Goal: Task Accomplishment & Management: Use online tool/utility

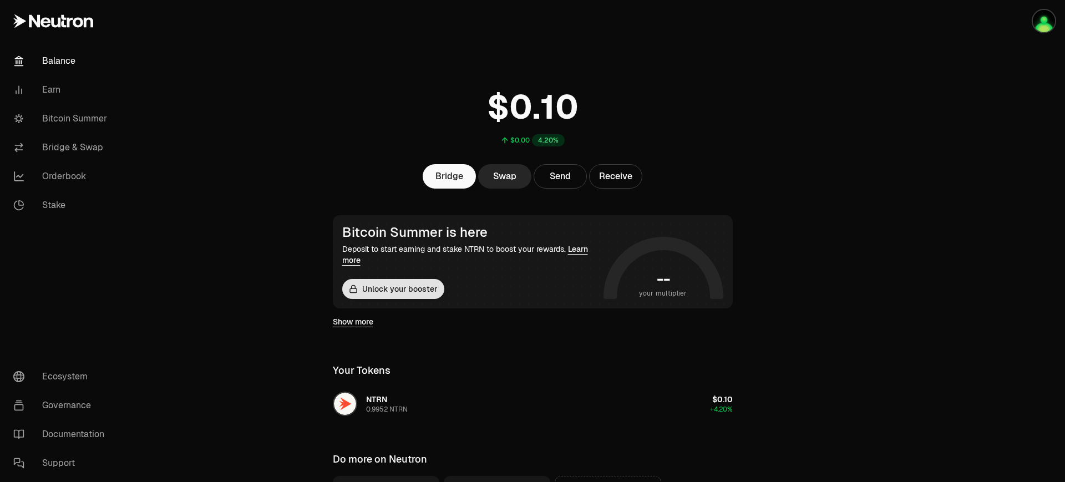
scroll to position [69, 0]
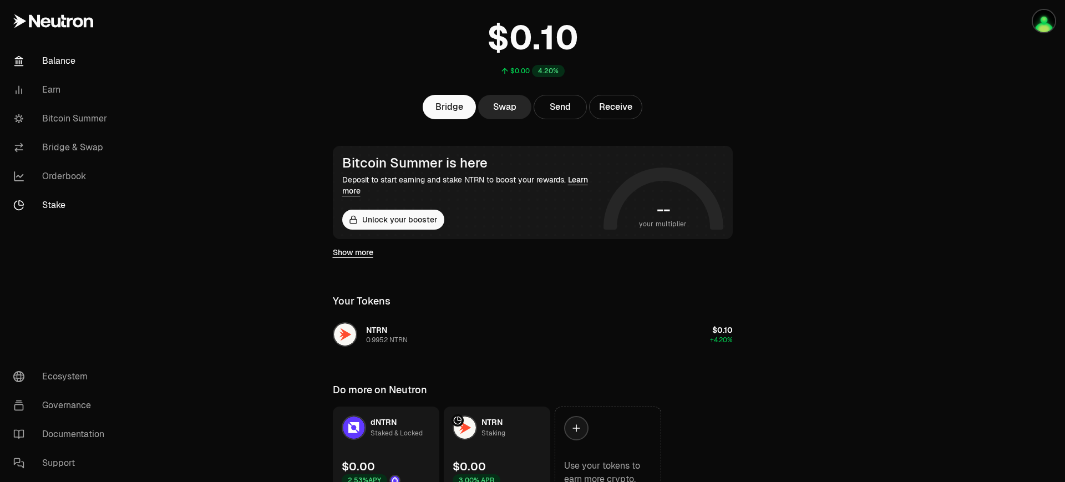
click at [53, 205] on link "Stake" at bounding box center [61, 205] width 115 height 29
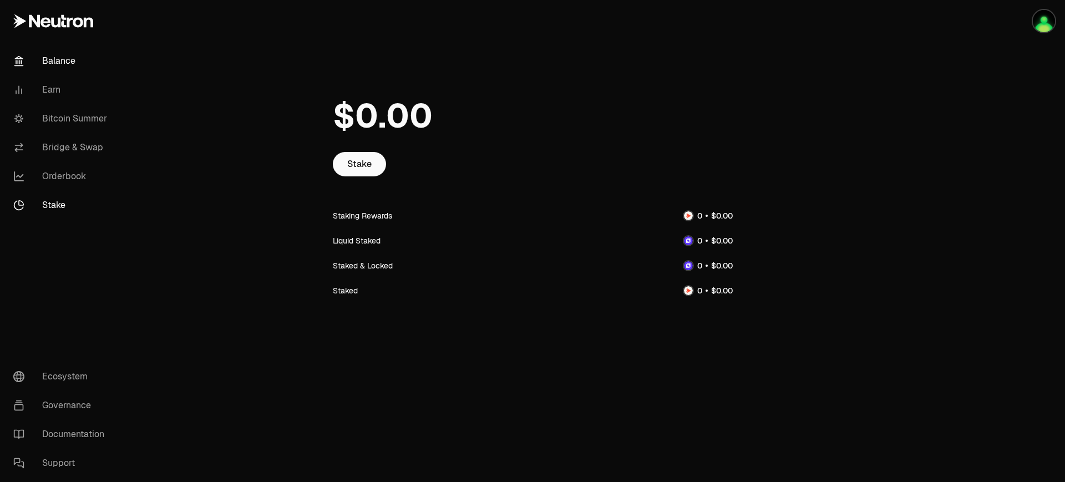
click at [67, 67] on link "Balance" at bounding box center [61, 61] width 115 height 29
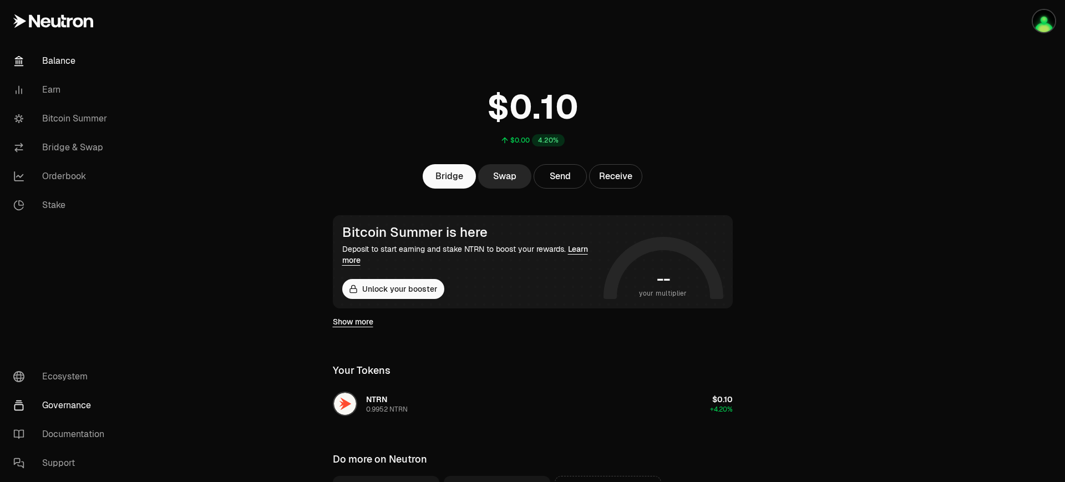
click at [52, 398] on link "Governance" at bounding box center [61, 405] width 115 height 29
click at [423, 290] on button "Unlock your booster" at bounding box center [393, 289] width 102 height 20
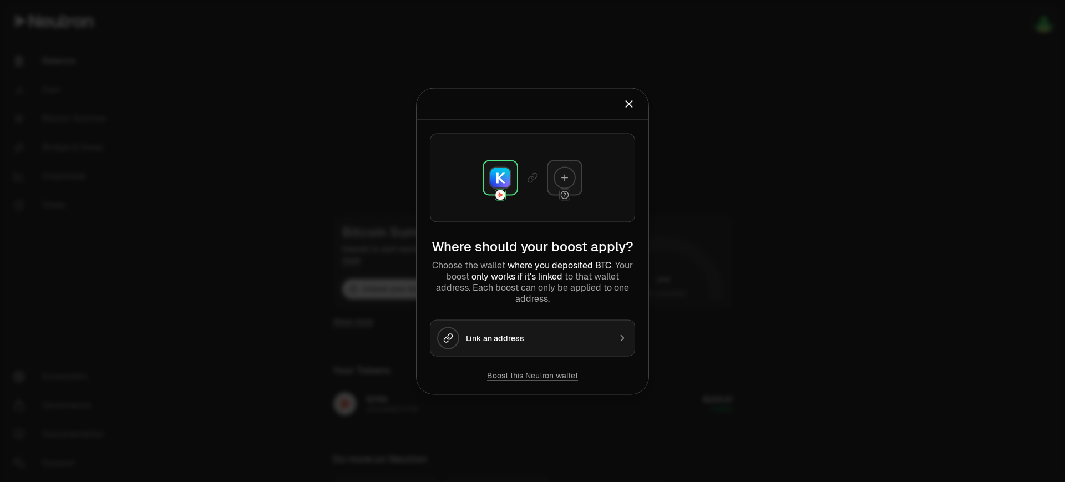
click at [564, 340] on div "Link an address" at bounding box center [538, 337] width 144 height 11
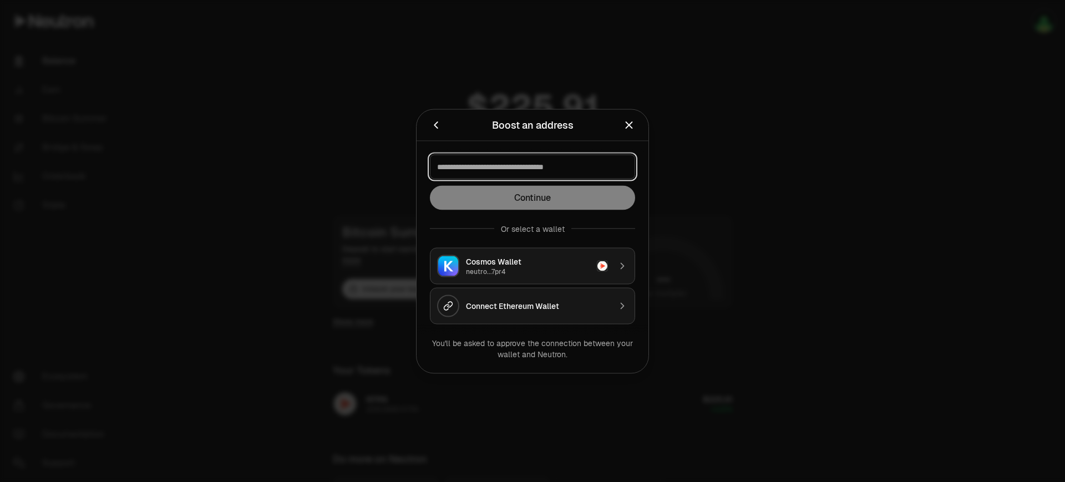
click at [552, 168] on input at bounding box center [532, 166] width 191 height 11
click at [543, 169] on input at bounding box center [532, 166] width 191 height 11
click at [571, 165] on input at bounding box center [532, 166] width 191 height 11
click at [569, 168] on input at bounding box center [532, 166] width 191 height 11
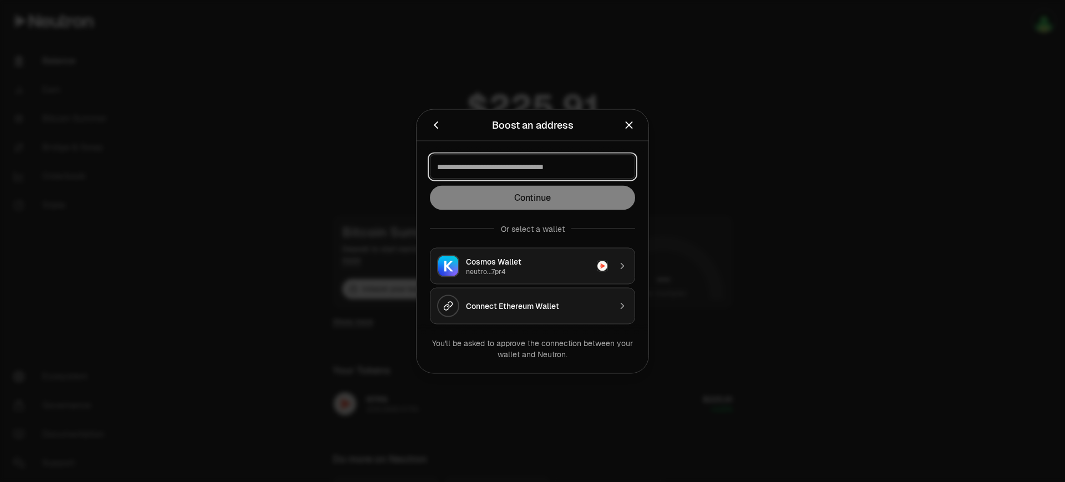
paste input "**********"
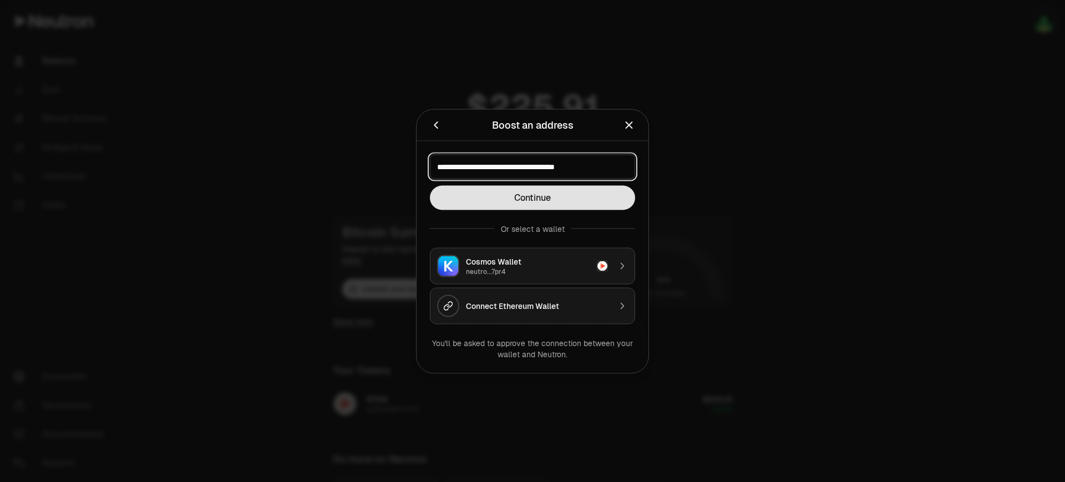
type input "**********"
click at [552, 189] on button "Continue" at bounding box center [532, 197] width 205 height 24
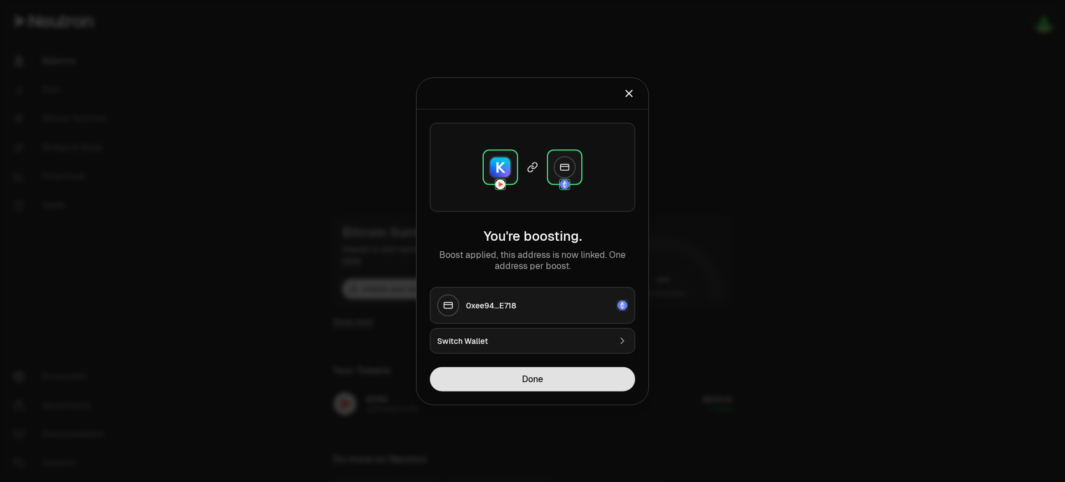
click at [554, 382] on button "Done" at bounding box center [532, 379] width 205 height 24
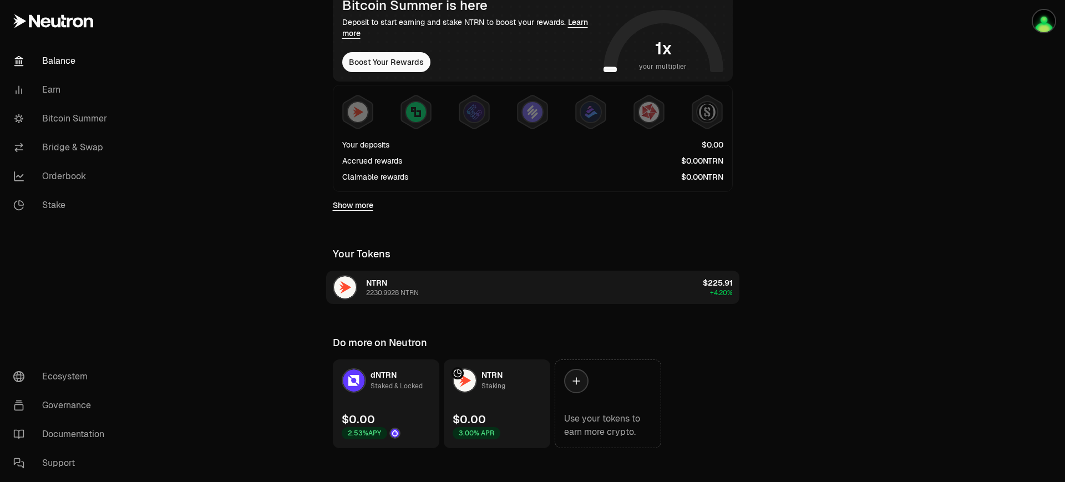
scroll to position [237, 0]
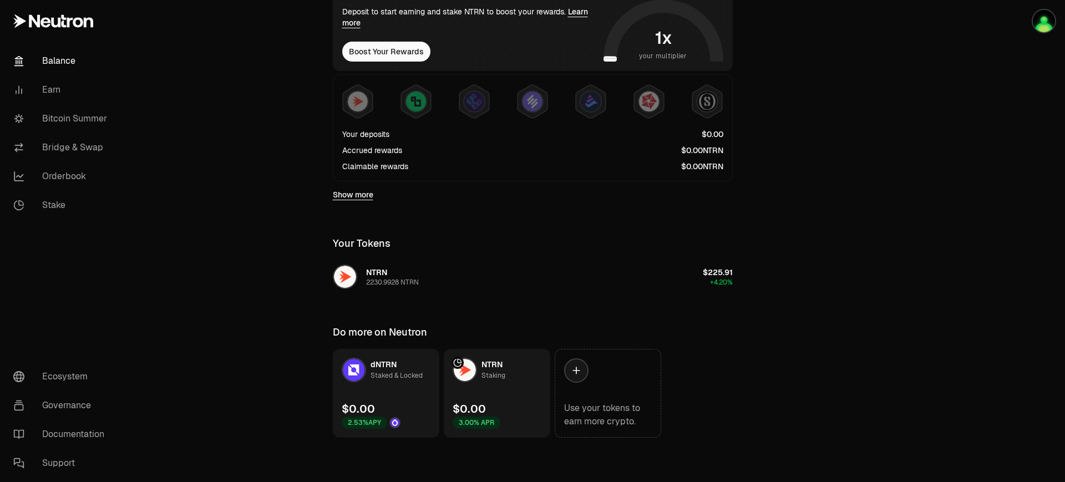
click at [464, 375] on img at bounding box center [465, 370] width 22 height 22
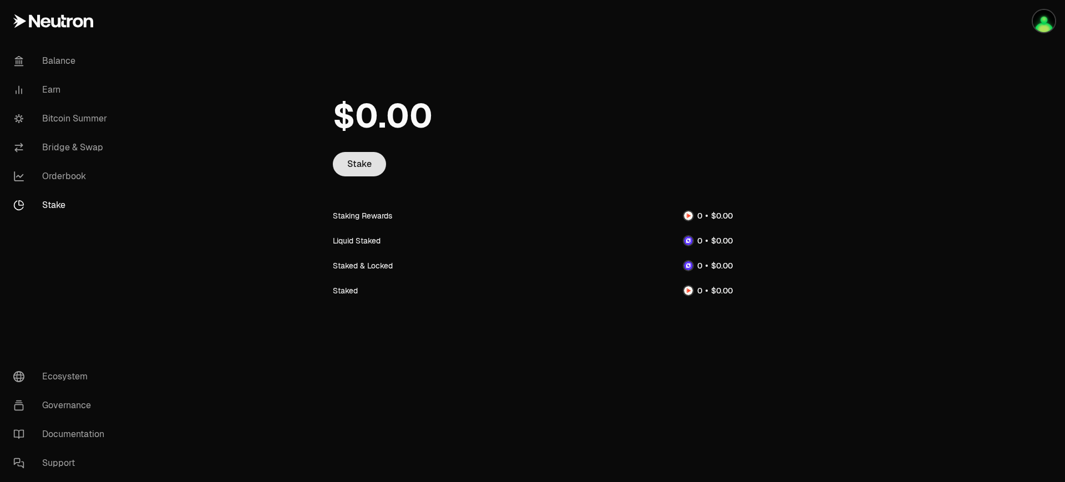
click at [357, 163] on link "Stake" at bounding box center [359, 164] width 53 height 24
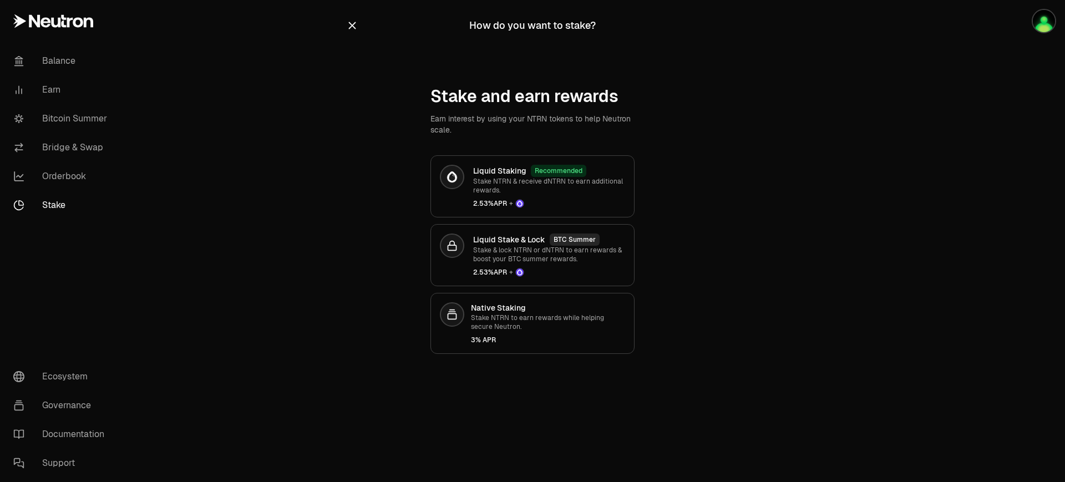
click at [349, 23] on icon "button" at bounding box center [352, 25] width 7 height 7
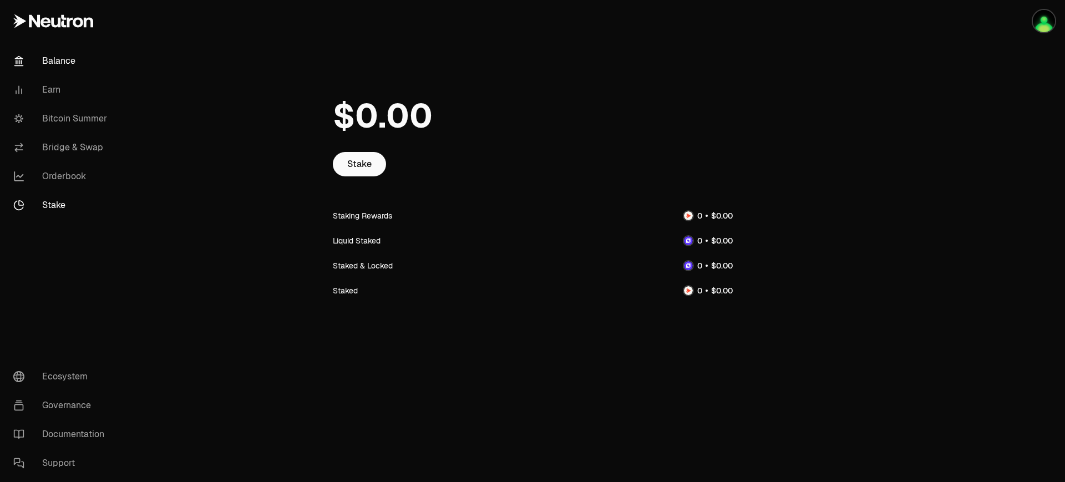
click at [42, 67] on link "Balance" at bounding box center [61, 61] width 115 height 29
